Goal: Information Seeking & Learning: Learn about a topic

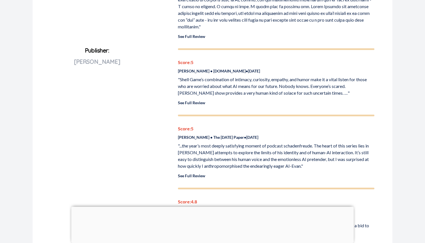
scroll to position [283, 0]
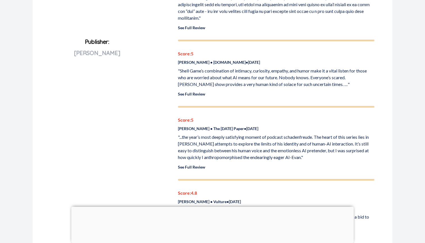
click at [201, 92] on link "See Full Review" at bounding box center [191, 94] width 27 height 5
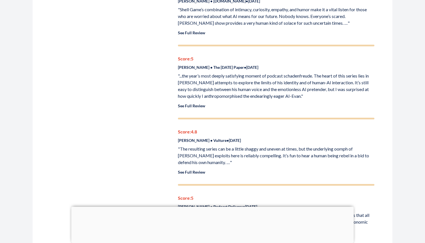
scroll to position [383, 0]
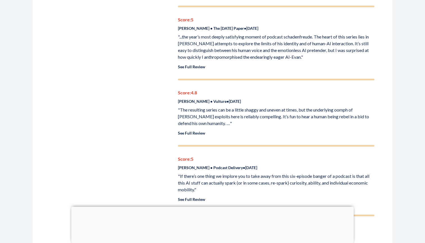
click at [196, 131] on link "See Full Review" at bounding box center [191, 133] width 27 height 5
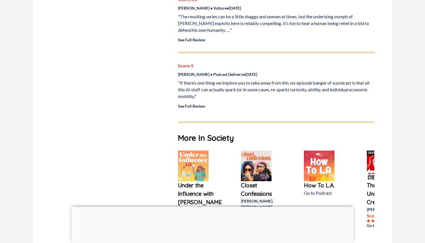
scroll to position [494, 0]
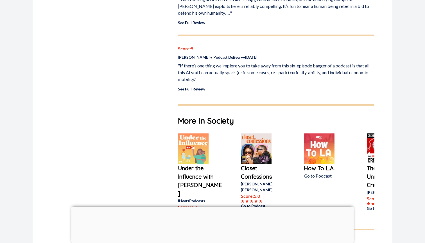
click at [196, 86] on link "See Full Review" at bounding box center [191, 88] width 27 height 5
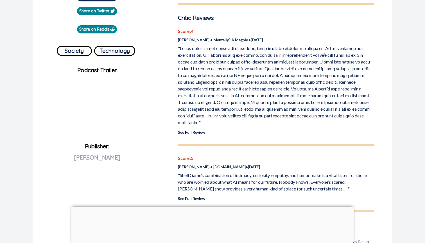
scroll to position [87, 0]
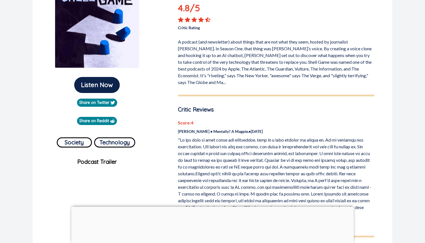
click at [214, 207] on div at bounding box center [212, 207] width 282 height 0
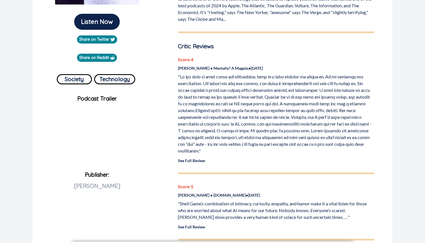
scroll to position [117, 0]
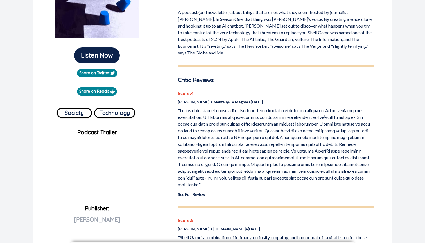
click at [194, 184] on div "Score: 4 [PERSON_NAME] • Mentally? A Magpie. • [DATE] See Full Review" at bounding box center [276, 143] width 196 height 107
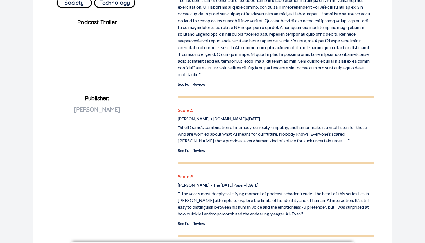
scroll to position [218, 0]
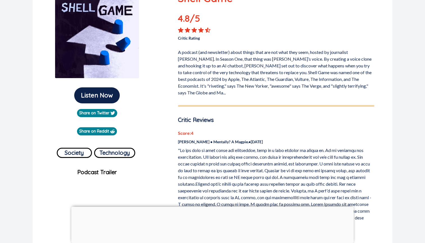
scroll to position [80, 0]
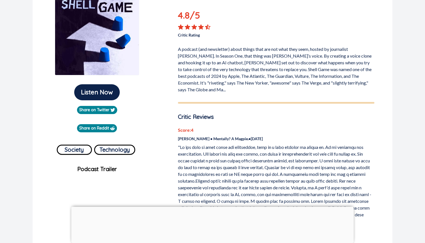
click at [295, 84] on p "A podcast (and newsletter) about things that are not what they seem, hosted by …" at bounding box center [276, 68] width 196 height 49
